Goal: Task Accomplishment & Management: Manage account settings

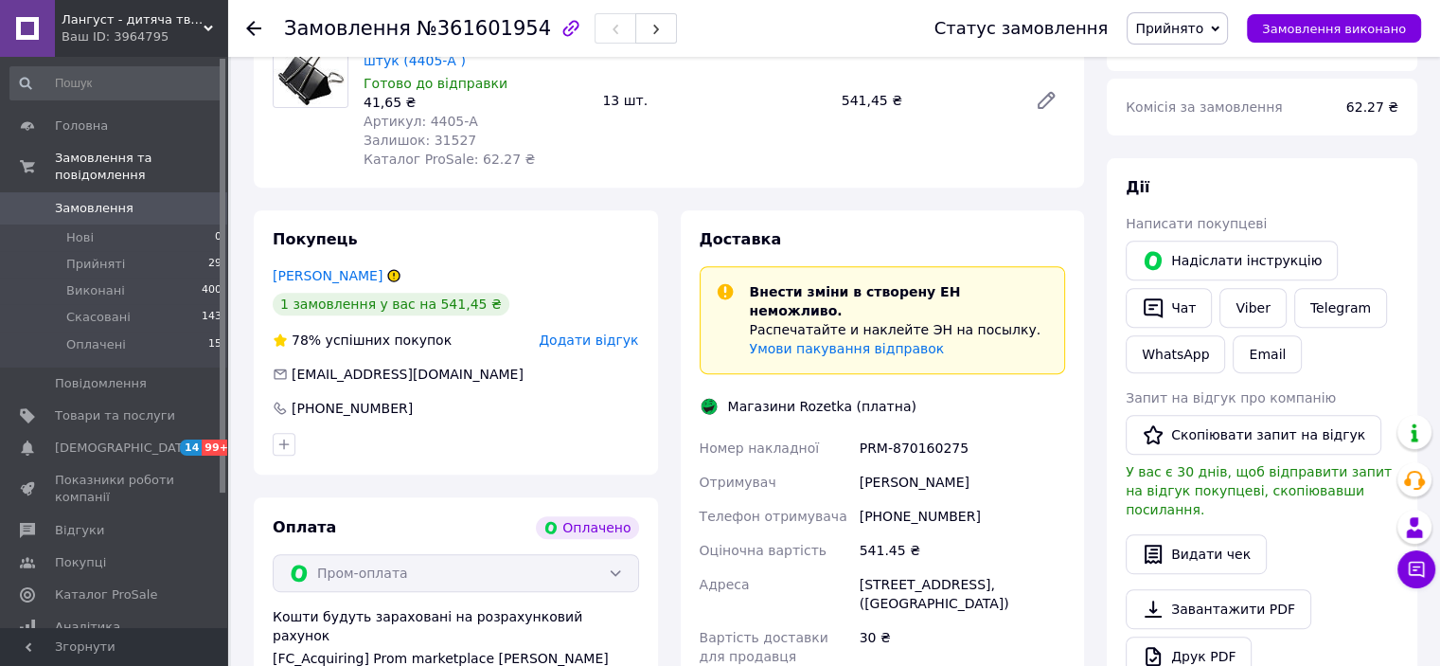
scroll to position [1187, 0]
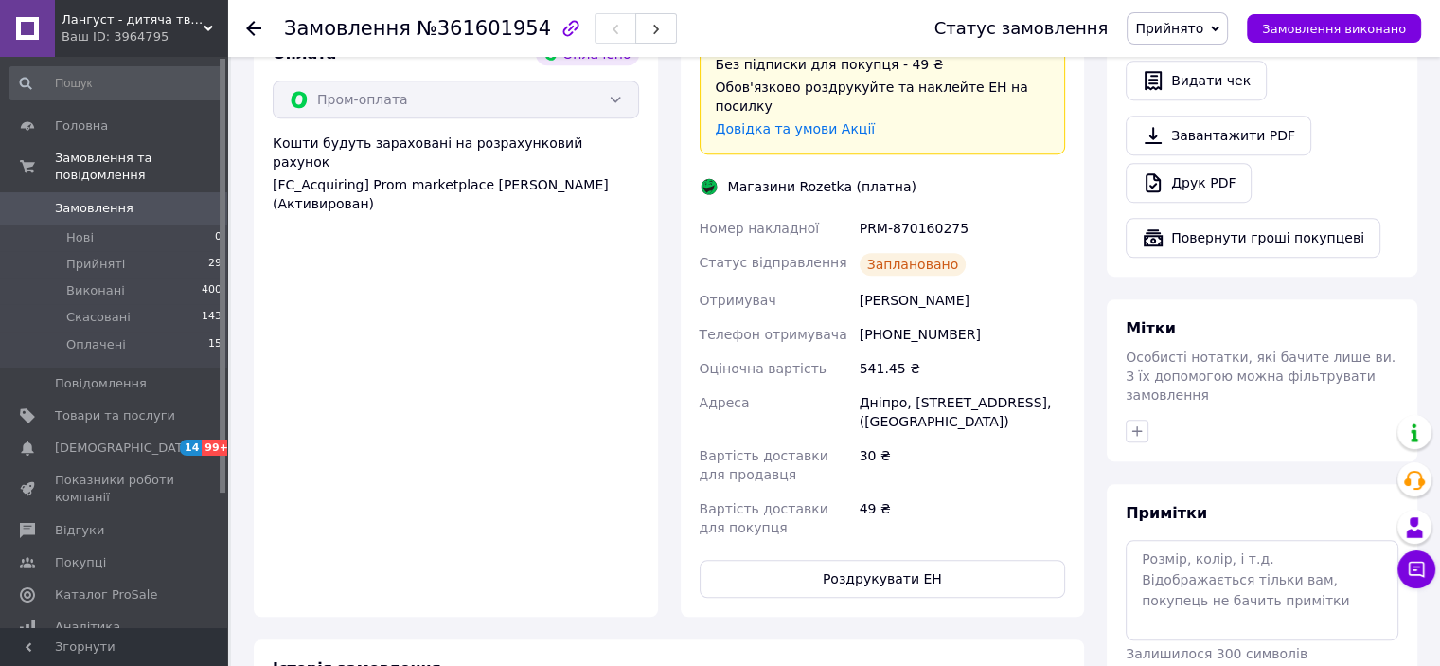
drag, startPoint x: 859, startPoint y: 260, endPoint x: 992, endPoint y: 267, distance: 133.6
click at [992, 283] on div "[PERSON_NAME]" at bounding box center [962, 300] width 213 height 34
copy div "[PERSON_NAME]"
click at [819, 559] on button "Роздрукувати ЕН" at bounding box center [883, 578] width 366 height 38
click at [251, 22] on use at bounding box center [253, 28] width 15 height 15
